Goal: Task Accomplishment & Management: Complete application form

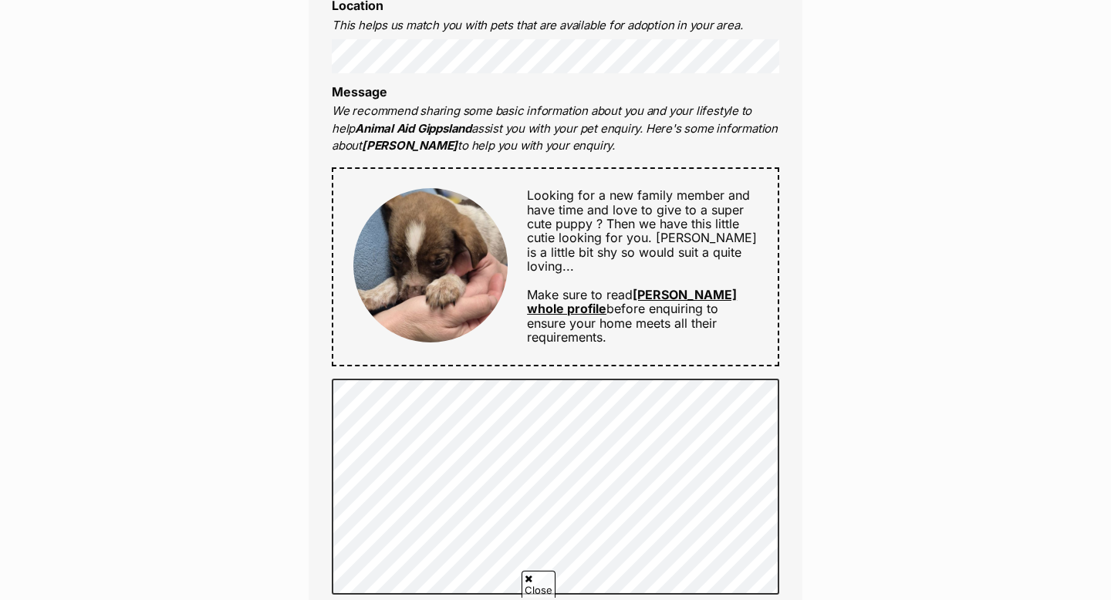
scroll to position [1239, 0]
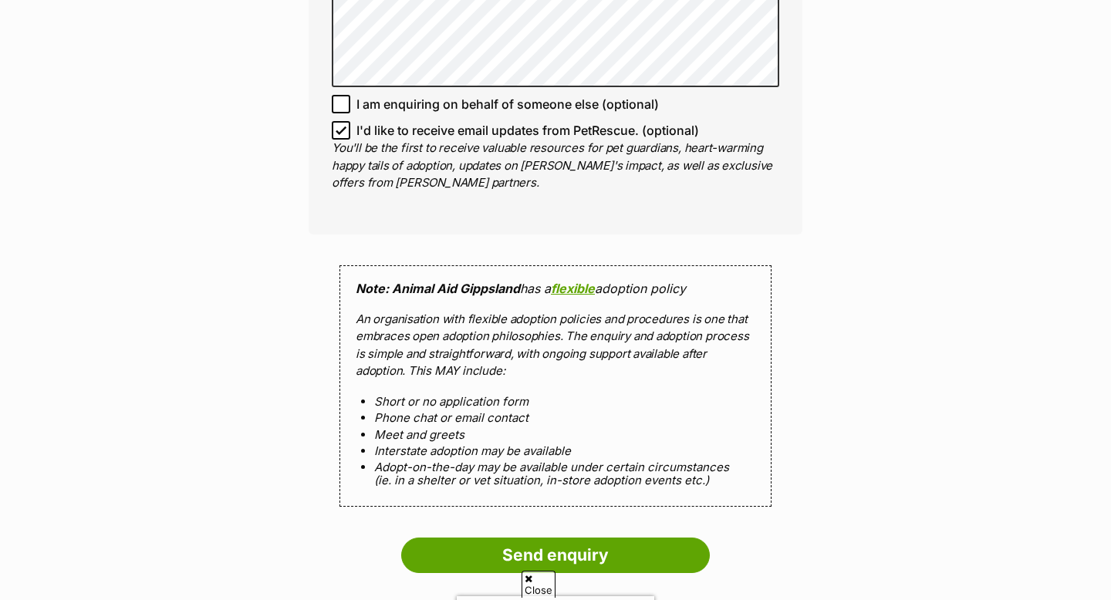
click at [540, 311] on p "An organisation with flexible adoption policies and procedures is one that embr…" at bounding box center [556, 345] width 400 height 69
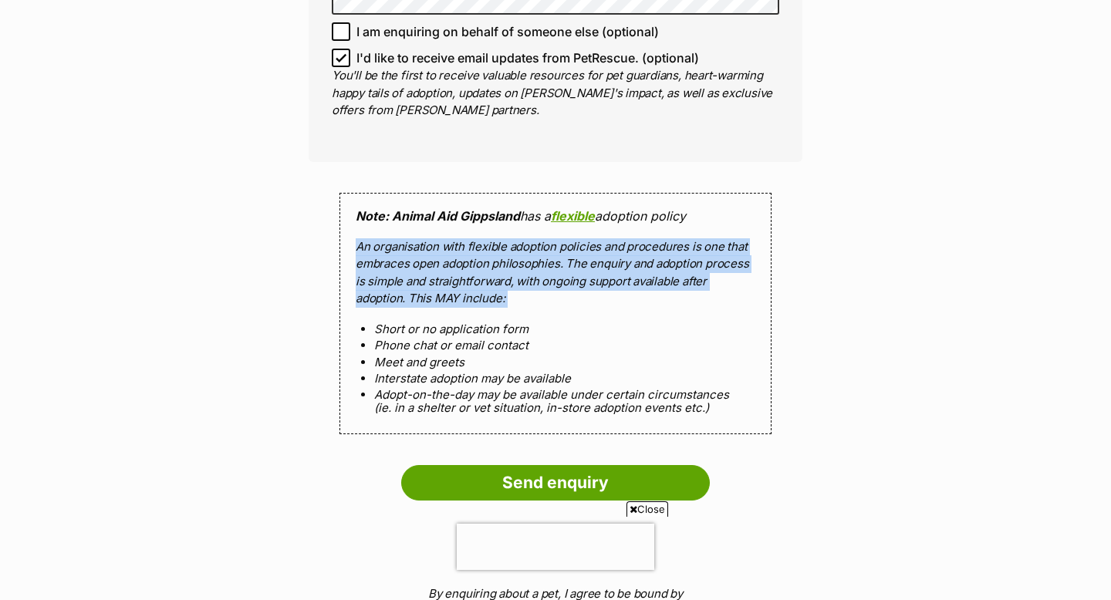
scroll to position [0, 0]
click at [540, 291] on p "An organisation with flexible adoption policies and procedures is one that embr…" at bounding box center [556, 272] width 400 height 69
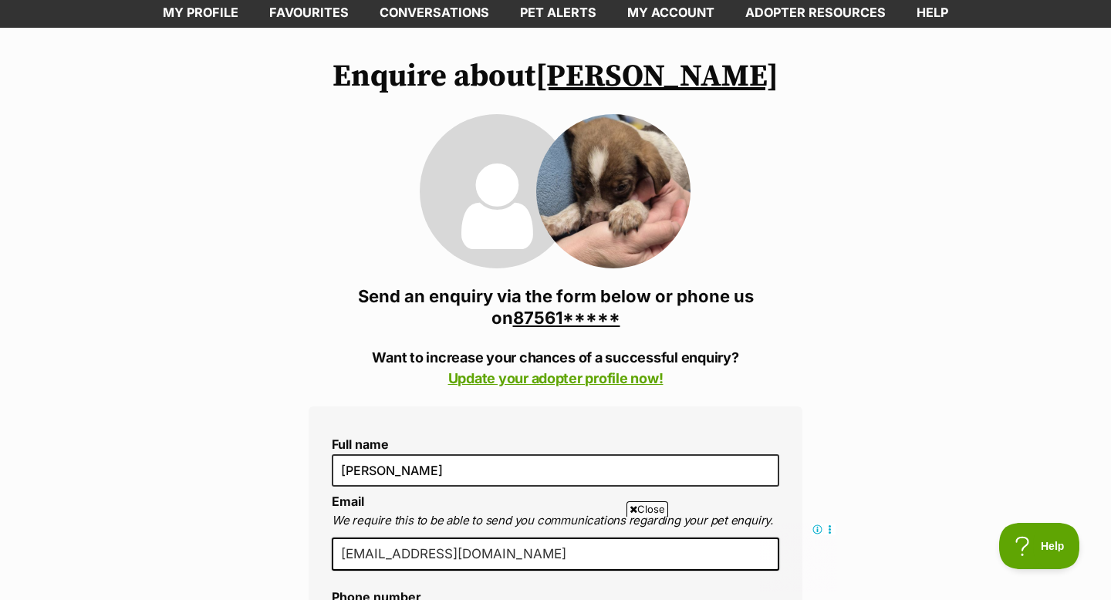
scroll to position [93, 0]
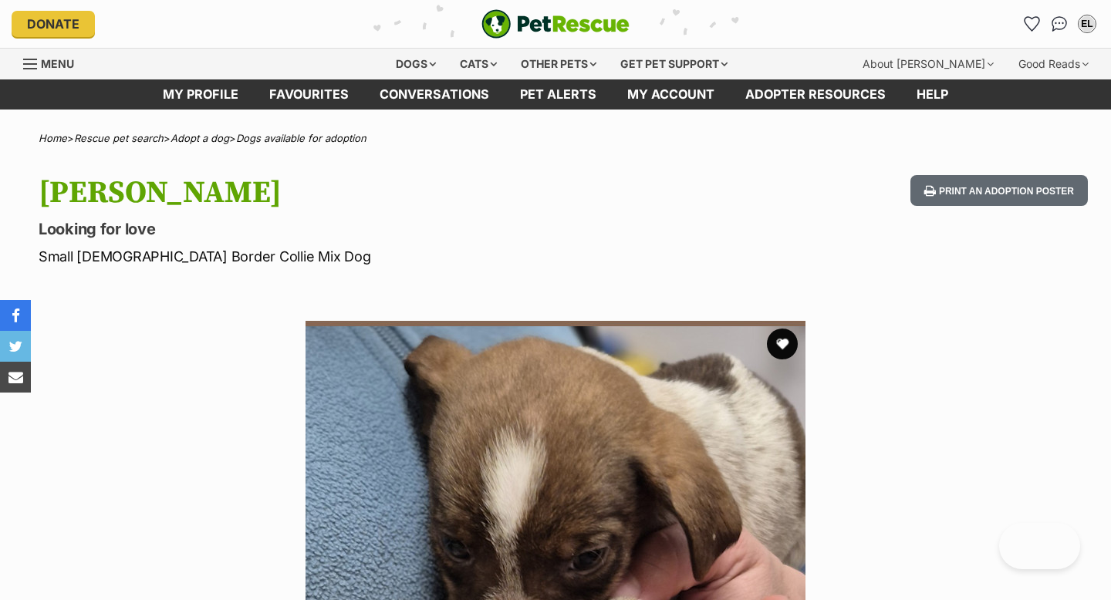
click at [15, 298] on div "Available 1 of 1 images Next Prev 1" at bounding box center [555, 559] width 1111 height 523
